Goal: Navigation & Orientation: Understand site structure

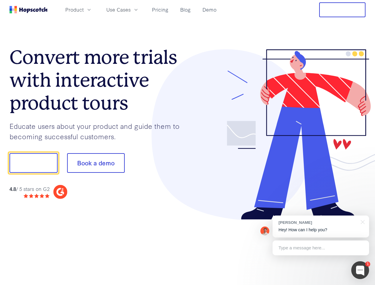
click at [187, 142] on div at bounding box center [276, 134] width 178 height 171
click at [84, 9] on span "Product" at bounding box center [74, 9] width 18 height 7
click at [131, 9] on span "Use Cases" at bounding box center [118, 9] width 24 height 7
click at [342, 10] on button "Free Trial" at bounding box center [342, 9] width 46 height 15
click at [33, 163] on button "Show me!" at bounding box center [33, 163] width 48 height 20
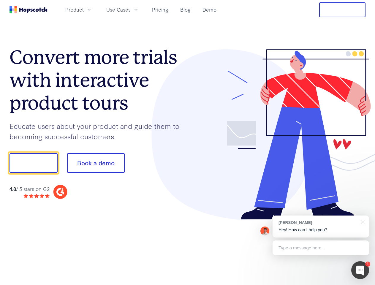
click at [96, 163] on button "Book a demo" at bounding box center [96, 163] width 58 height 20
click at [360, 270] on div at bounding box center [360, 270] width 18 height 18
click at [320, 226] on div "[PERSON_NAME] Hey! How can I help you?" at bounding box center [320, 226] width 96 height 22
click at [361, 221] on div at bounding box center [313, 202] width 111 height 118
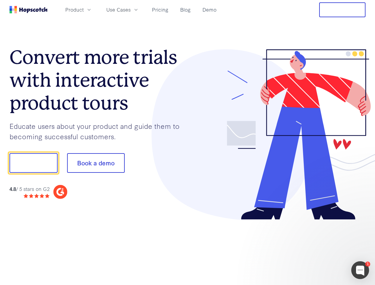
click at [320, 248] on div at bounding box center [313, 202] width 111 height 118
